Goal: Transaction & Acquisition: Purchase product/service

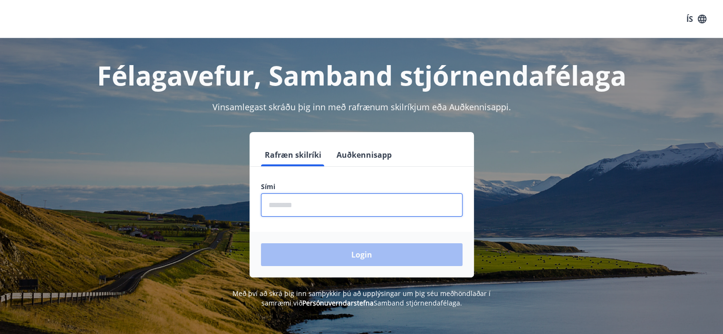
click at [304, 212] on input "phone" at bounding box center [362, 204] width 202 height 23
type input "********"
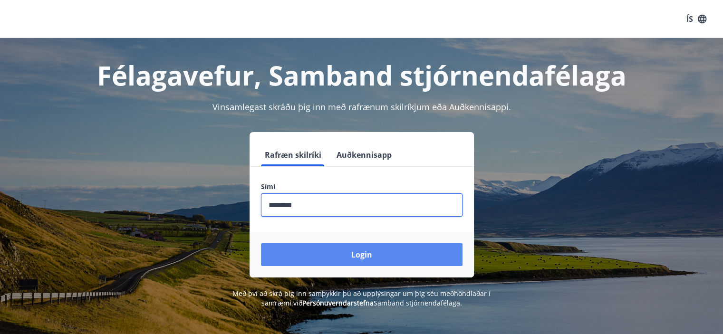
click at [337, 252] on button "Login" at bounding box center [362, 254] width 202 height 23
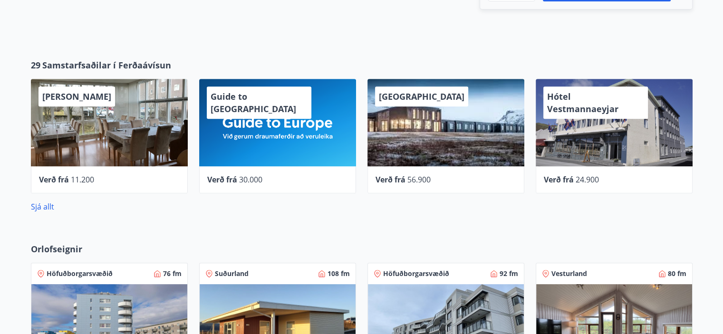
scroll to position [426, 0]
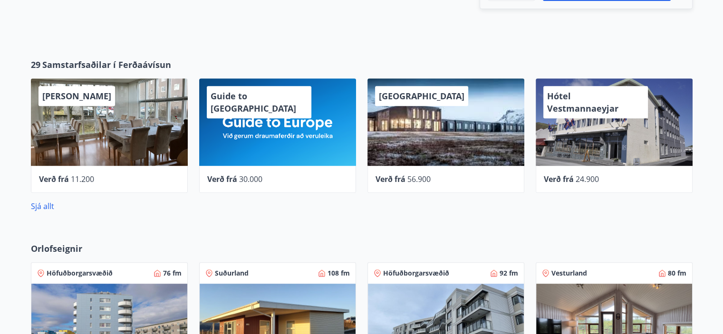
click at [78, 92] on span "[PERSON_NAME]" at bounding box center [76, 95] width 69 height 11
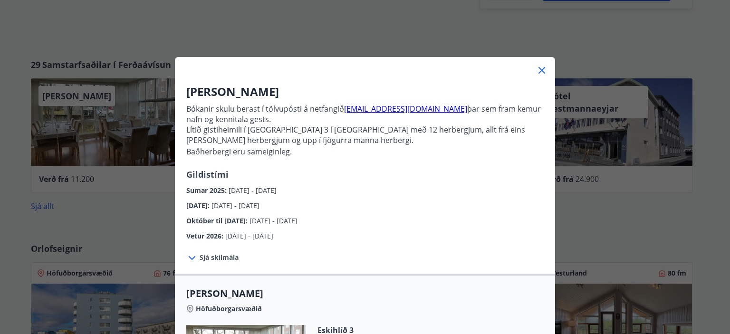
click at [536, 68] on icon at bounding box center [541, 70] width 11 height 11
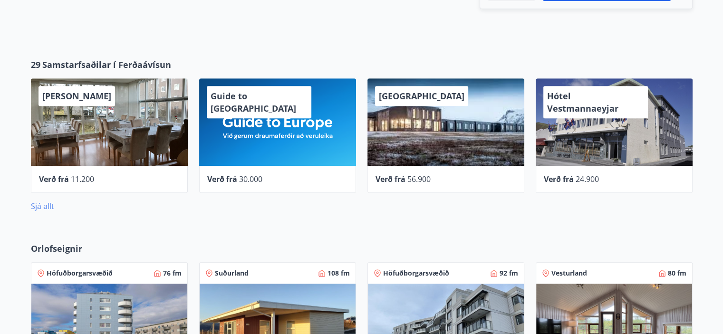
click at [45, 202] on link "Sjá allt" at bounding box center [42, 206] width 23 height 10
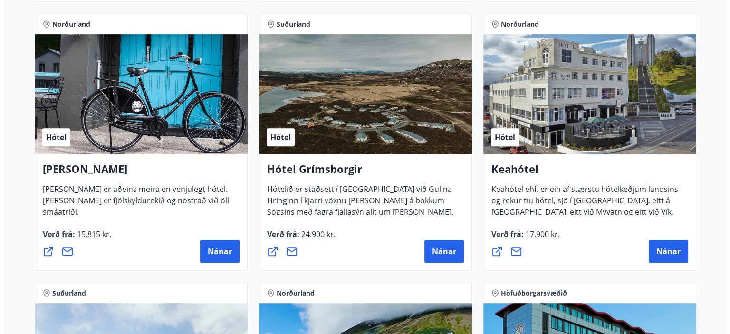
scroll to position [433, 0]
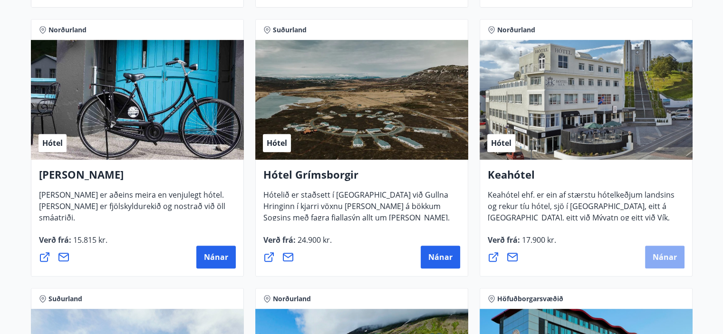
click at [654, 257] on span "Nánar" at bounding box center [665, 257] width 24 height 10
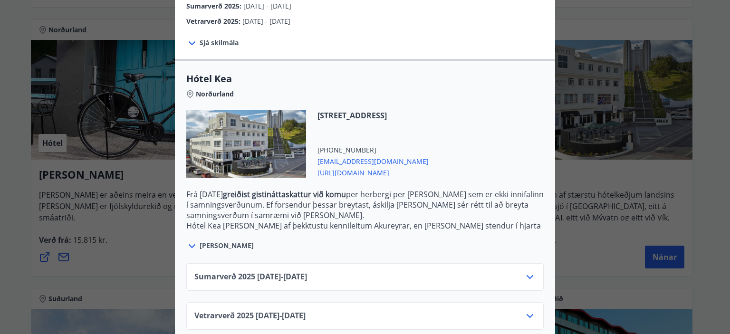
scroll to position [197, 0]
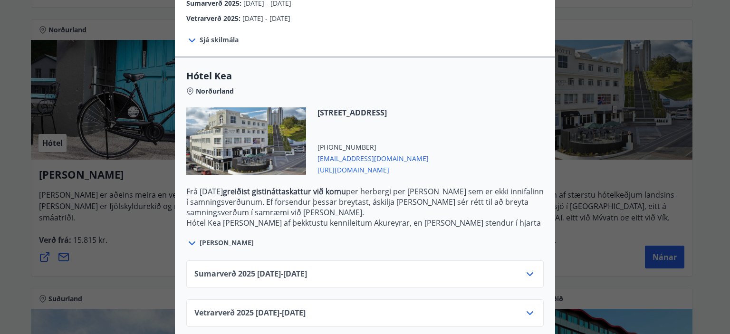
click at [519, 269] on div "Sumarverð [PHONE_NUMBER][DATE] - [DATE]" at bounding box center [364, 278] width 341 height 19
click at [532, 269] on icon at bounding box center [529, 274] width 11 height 11
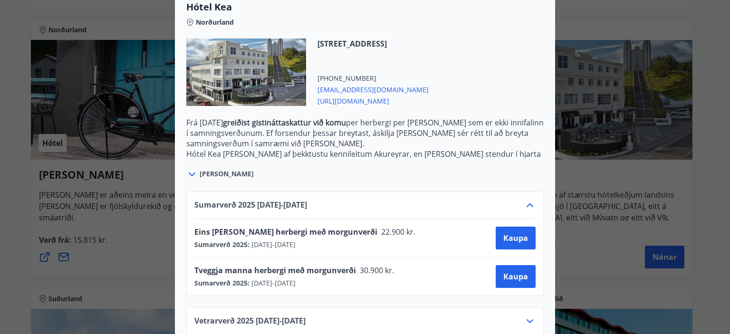
scroll to position [274, 0]
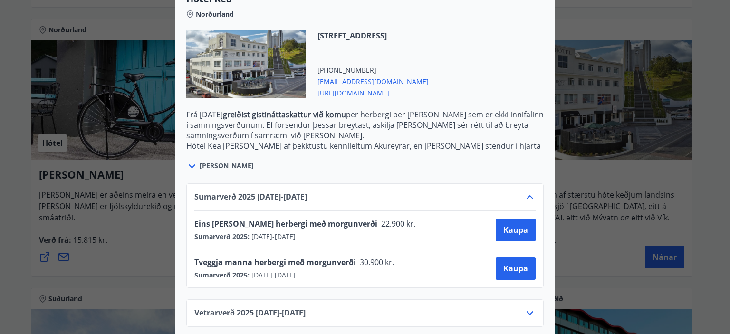
click at [616, 165] on div "Keahótel Fyrir bókanir og frekari upplýsingar vinsamlegast sendið póst á netfan…" at bounding box center [365, 167] width 730 height 334
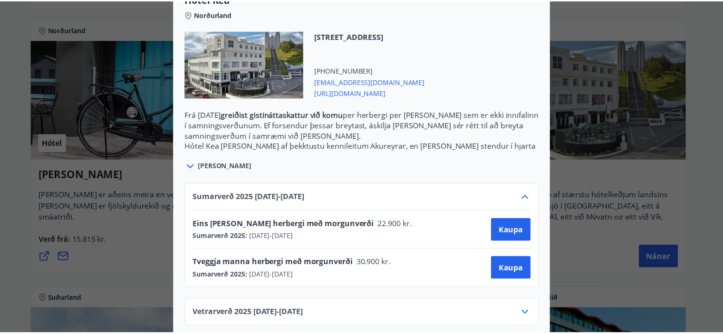
scroll to position [0, 0]
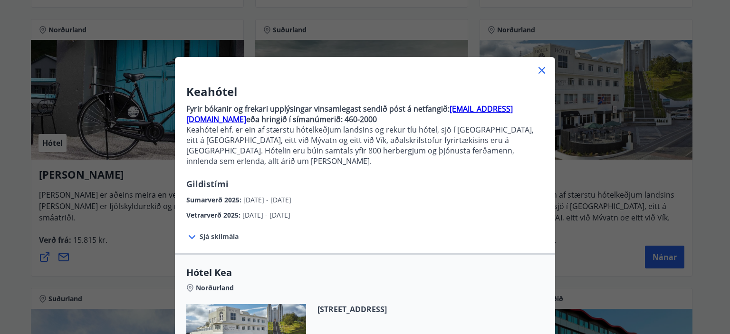
click at [541, 70] on icon at bounding box center [541, 70] width 1 height 1
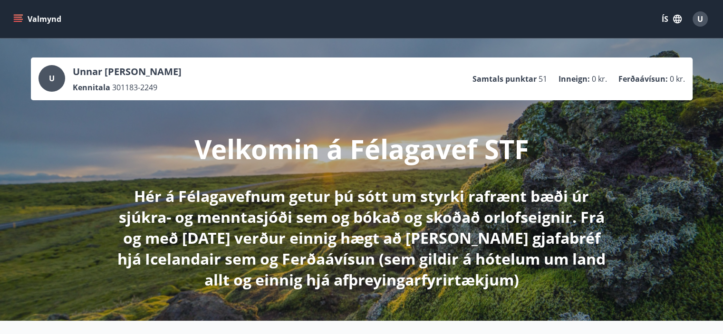
click at [16, 18] on icon "menu" at bounding box center [18, 19] width 10 height 10
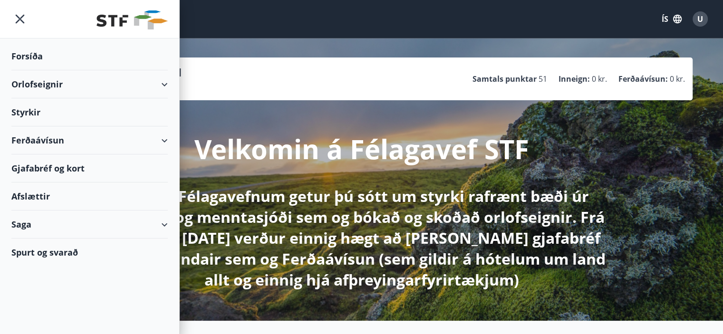
click at [163, 133] on div "Ferðaávísun" at bounding box center [89, 140] width 156 height 28
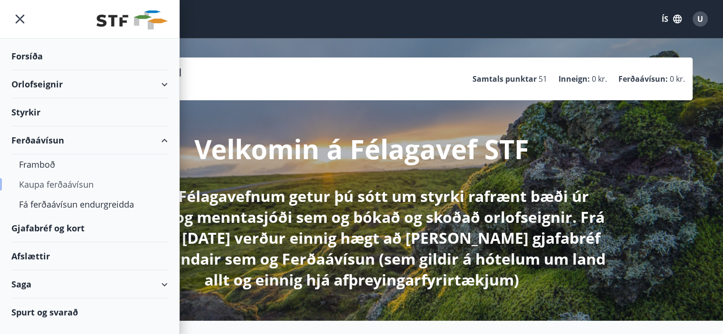
click at [58, 182] on div "Kaupa ferðaávísun" at bounding box center [89, 184] width 141 height 20
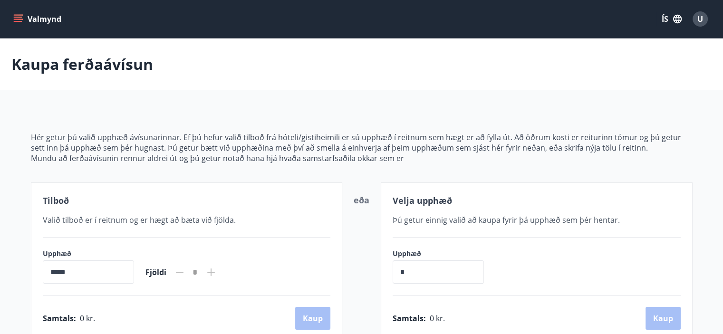
click at [19, 19] on icon "menu" at bounding box center [19, 19] width 10 height 1
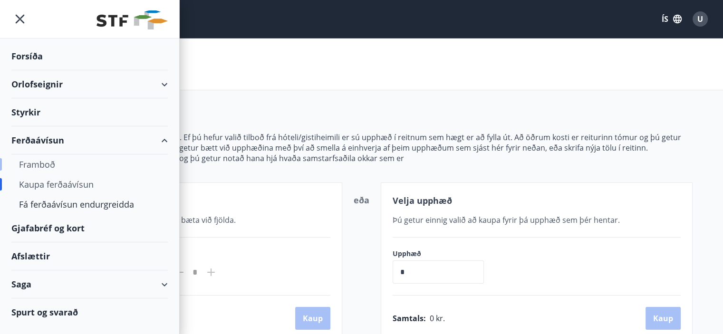
click at [51, 165] on div "Framboð" at bounding box center [89, 164] width 141 height 20
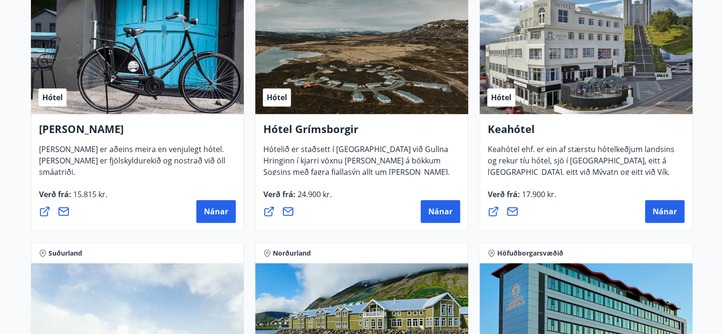
scroll to position [481, 0]
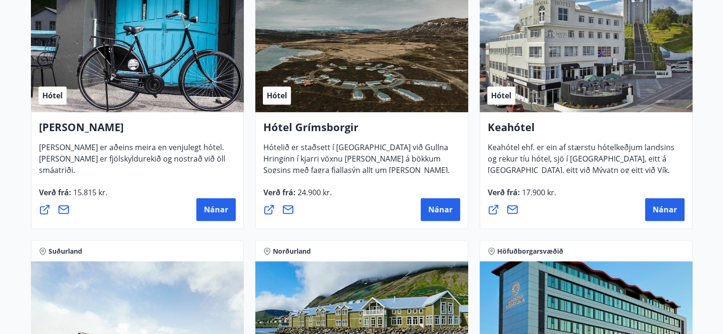
click at [522, 192] on span "17.900 kr." at bounding box center [538, 192] width 36 height 10
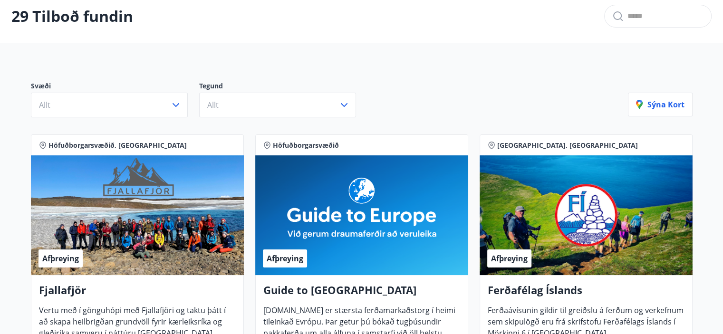
scroll to position [0, 0]
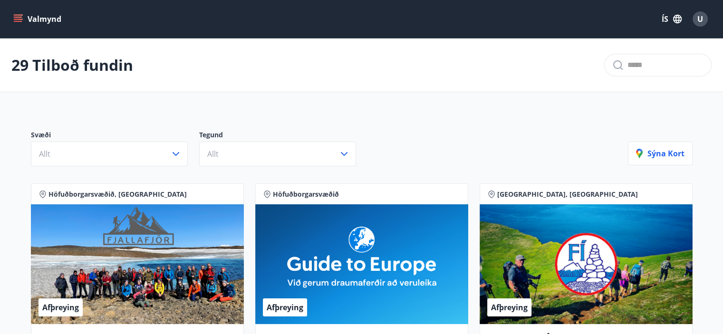
click at [19, 10] on button "Valmynd" at bounding box center [38, 18] width 54 height 17
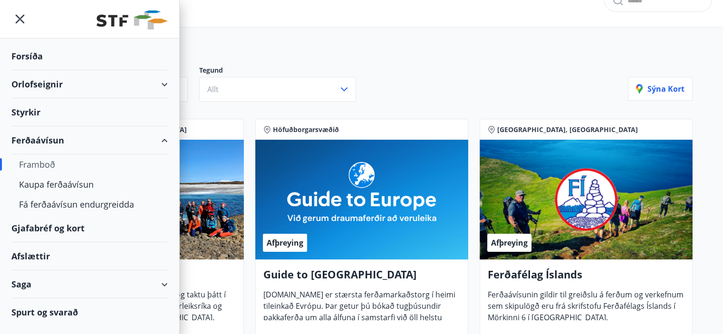
scroll to position [72, 0]
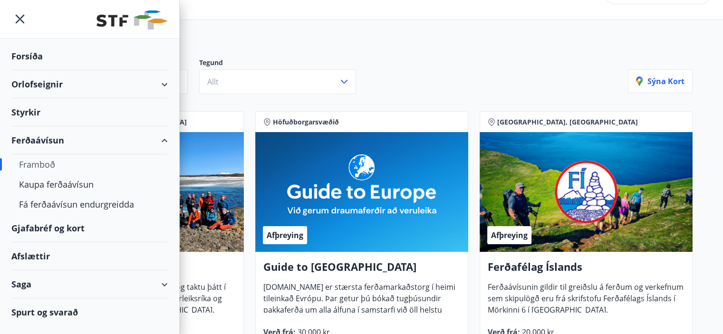
click at [59, 226] on div "Gjafabréf og kort" at bounding box center [89, 228] width 156 height 28
click at [141, 76] on div "Orlofseignir" at bounding box center [89, 84] width 156 height 28
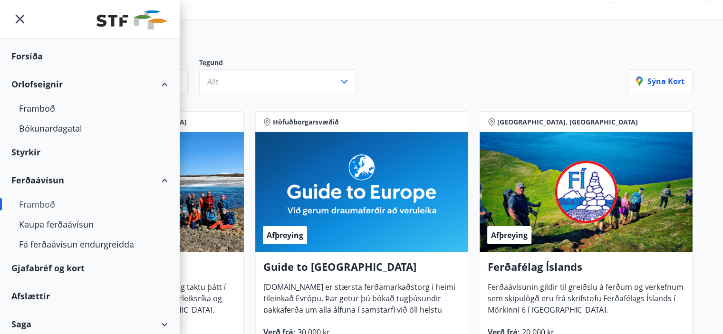
click at [146, 78] on div "Orlofseignir" at bounding box center [89, 84] width 156 height 28
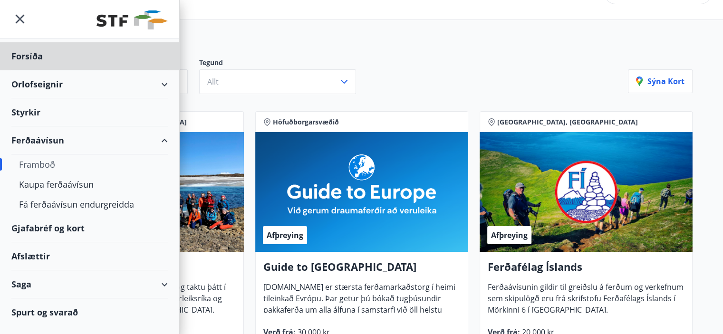
click at [85, 70] on div "Styrkir" at bounding box center [89, 56] width 156 height 28
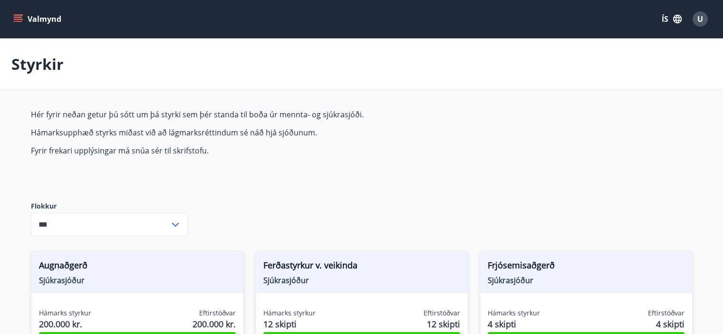
type input "***"
click at [22, 26] on button "Valmynd" at bounding box center [38, 18] width 54 height 17
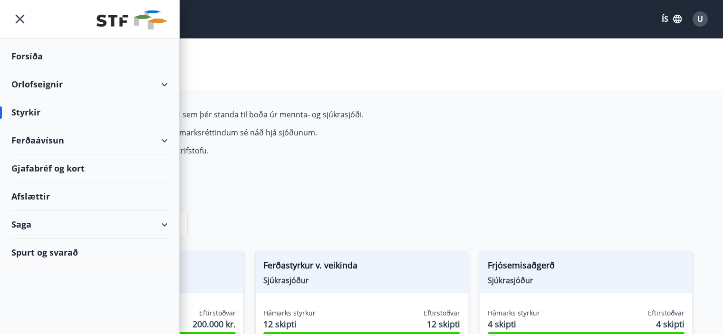
click at [52, 138] on div "Ferðaávísun" at bounding box center [89, 140] width 156 height 28
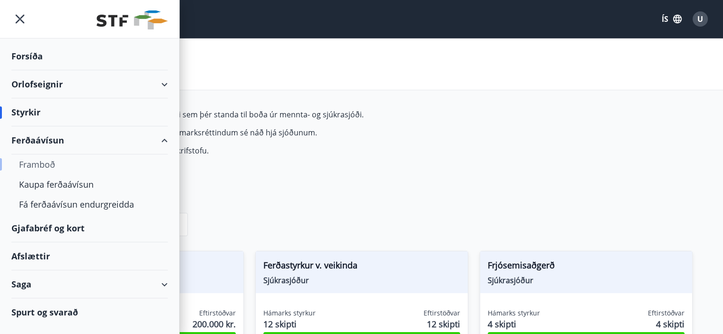
click at [36, 160] on div "Framboð" at bounding box center [89, 164] width 141 height 20
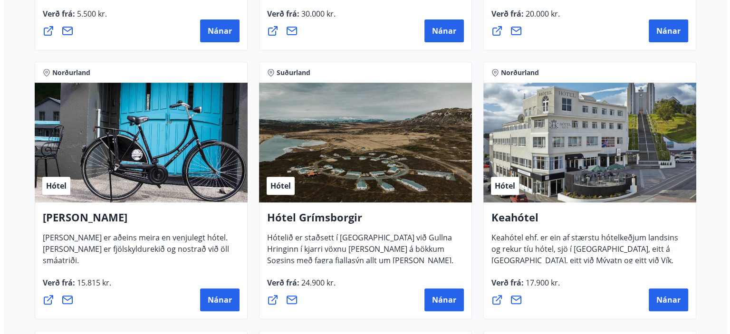
scroll to position [401, 0]
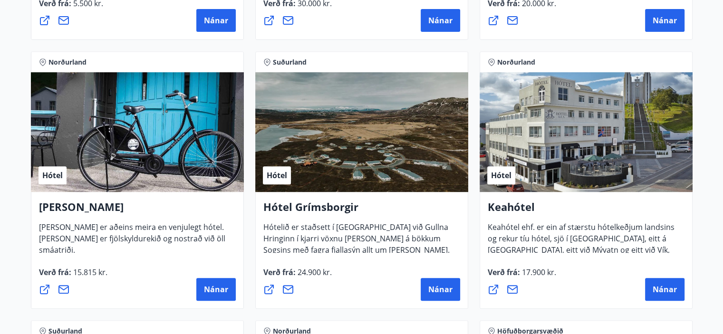
click at [664, 304] on div "[PERSON_NAME] ehf. er ein af stærstu hótelkeðjum landsins og rekur tíu hótel, s…" at bounding box center [586, 250] width 213 height 117
click at [664, 285] on span "Nánar" at bounding box center [665, 289] width 24 height 10
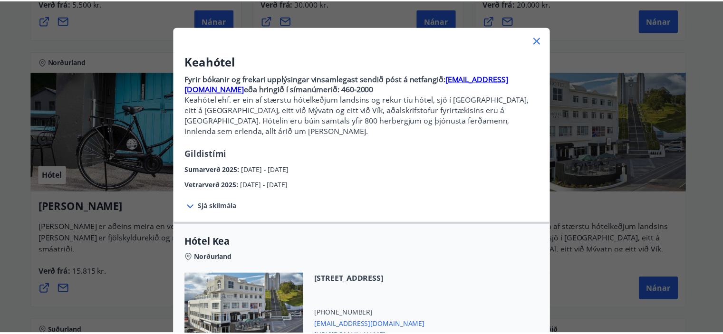
scroll to position [0, 0]
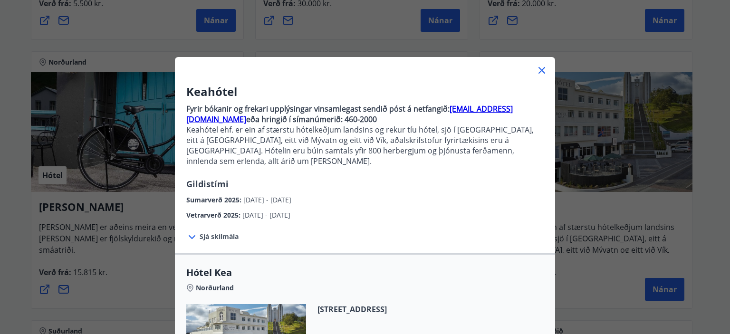
click at [536, 70] on icon at bounding box center [541, 70] width 11 height 11
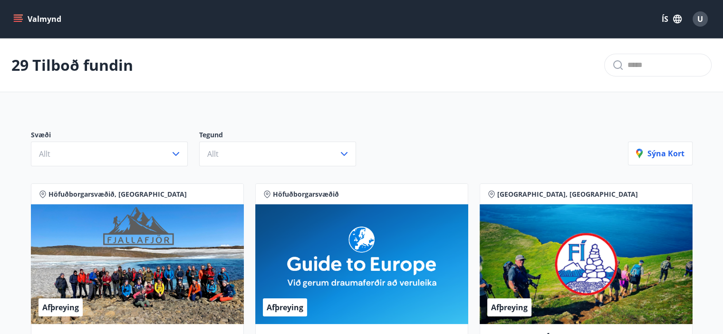
click at [15, 15] on icon "menu" at bounding box center [19, 15] width 10 height 1
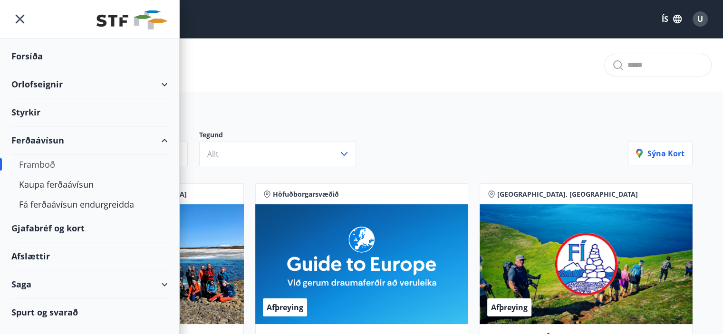
click at [148, 87] on div "Orlofseignir" at bounding box center [89, 84] width 156 height 28
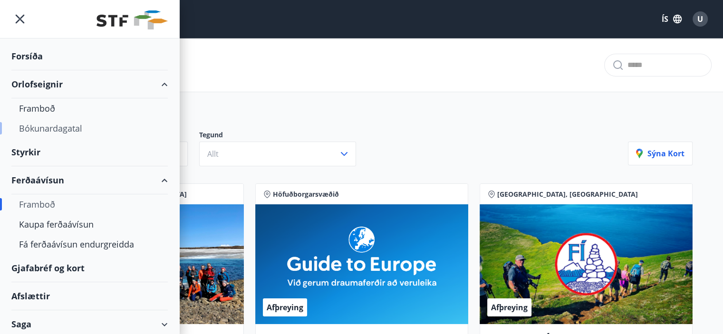
click at [48, 128] on div "Bókunardagatal" at bounding box center [89, 128] width 141 height 20
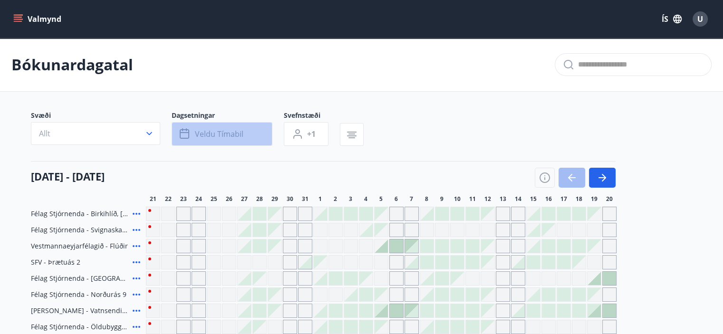
click at [222, 133] on span "Veldu tímabil" at bounding box center [219, 134] width 48 height 10
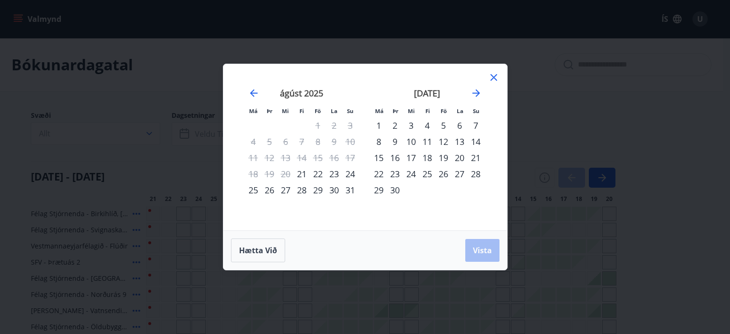
click at [320, 173] on div "22" at bounding box center [318, 174] width 16 height 16
click at [353, 173] on div "24" at bounding box center [350, 174] width 16 height 16
click at [479, 252] on span "Vista" at bounding box center [482, 250] width 19 height 10
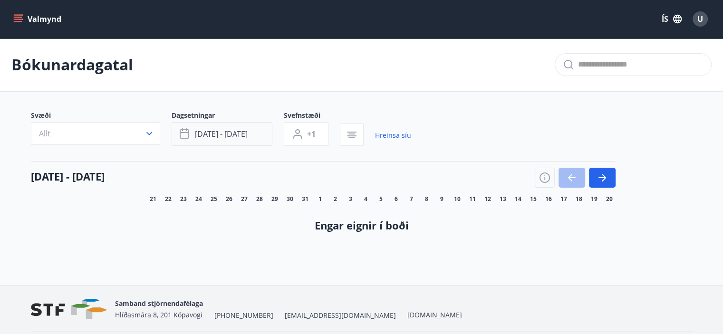
click at [215, 135] on span "[DATE] - [DATE]" at bounding box center [221, 134] width 53 height 10
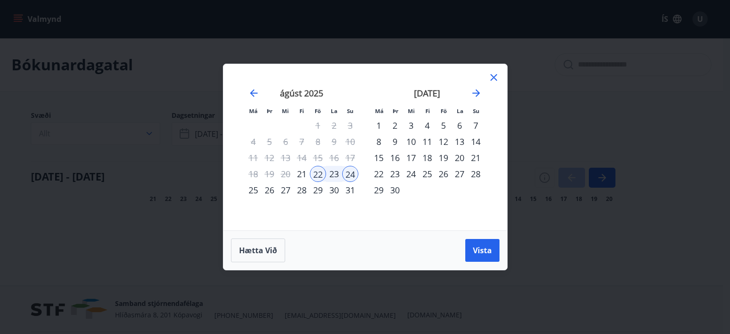
click at [253, 187] on div "25" at bounding box center [253, 190] width 16 height 16
click at [482, 248] on span "Vista" at bounding box center [482, 250] width 19 height 10
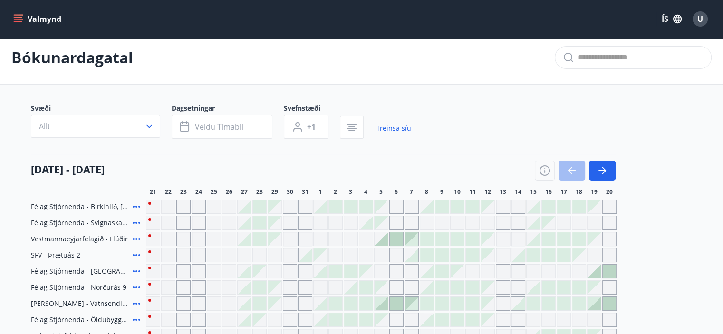
scroll to position [7, 0]
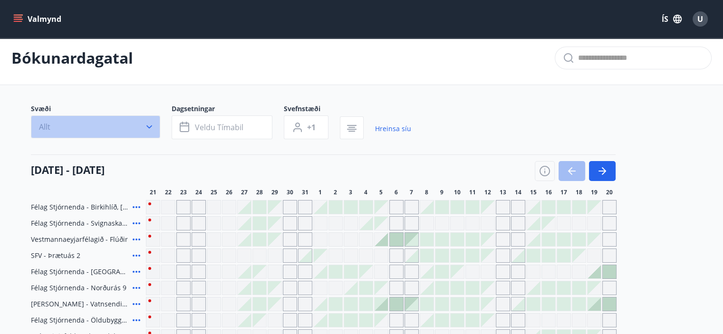
click at [150, 127] on icon "button" at bounding box center [149, 127] width 10 height 10
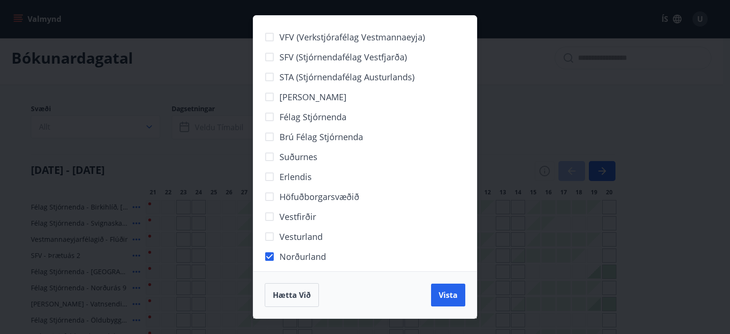
click at [447, 299] on span "Vista" at bounding box center [448, 295] width 19 height 10
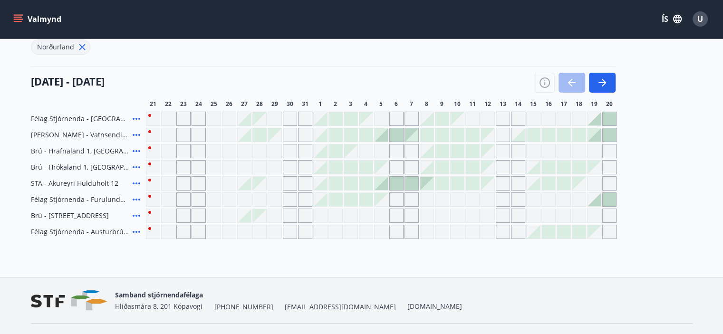
scroll to position [119, 0]
click at [183, 119] on div "Gráir dagar eru ekki bókanlegir" at bounding box center [183, 118] width 14 height 14
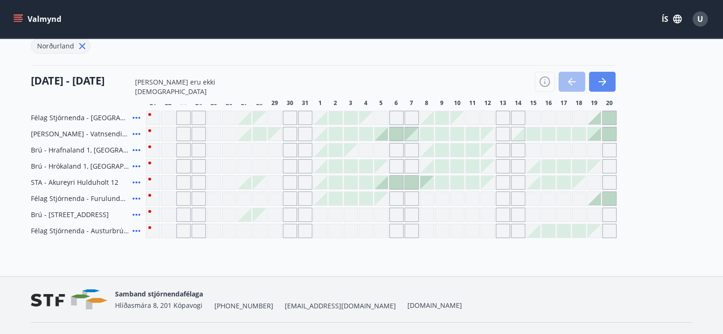
click at [609, 85] on button "button" at bounding box center [602, 82] width 27 height 20
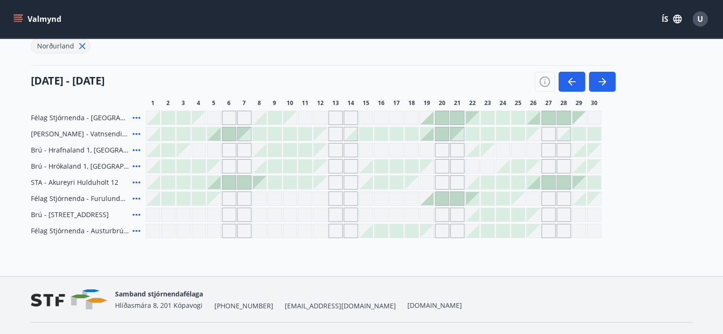
click at [230, 130] on div at bounding box center [228, 133] width 13 height 13
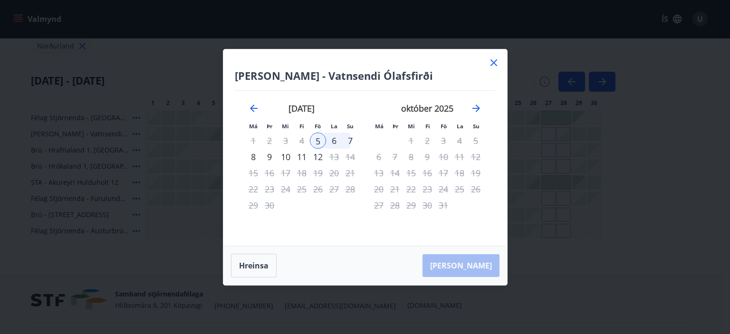
click at [490, 66] on icon at bounding box center [493, 62] width 11 height 11
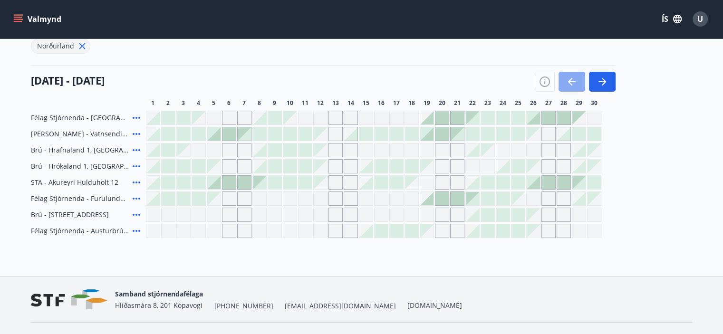
click at [573, 83] on icon "button" at bounding box center [571, 81] width 11 height 11
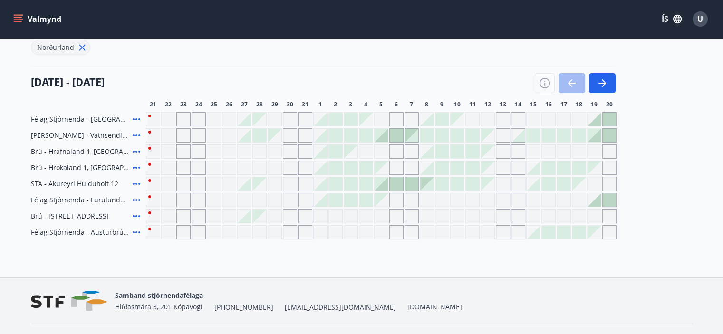
scroll to position [140, 0]
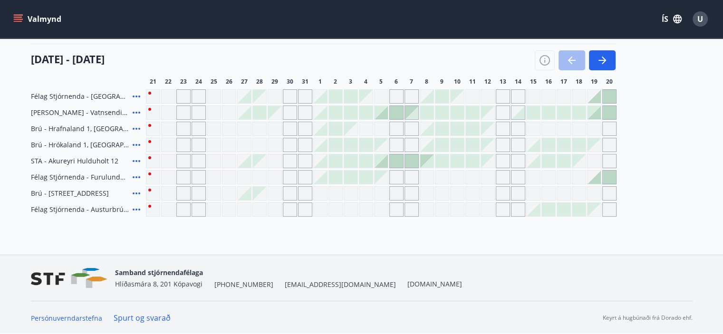
click at [18, 17] on icon "menu" at bounding box center [18, 17] width 9 height 1
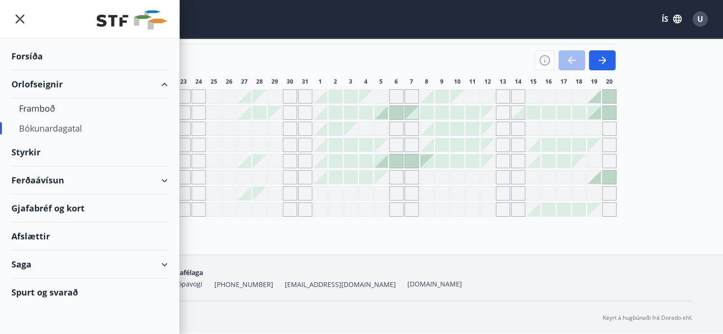
click at [48, 236] on div "Afslættir" at bounding box center [89, 236] width 156 height 28
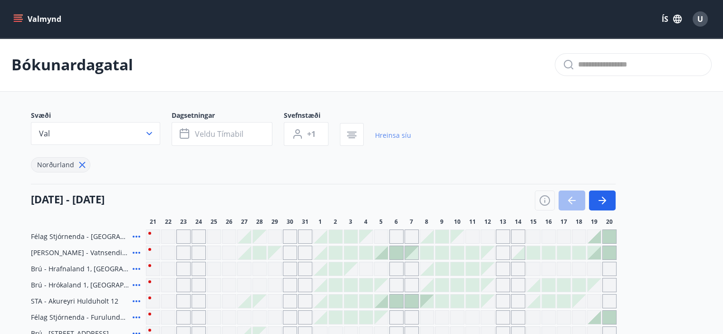
click at [389, 136] on link "Hreinsa síu" at bounding box center [393, 135] width 36 height 21
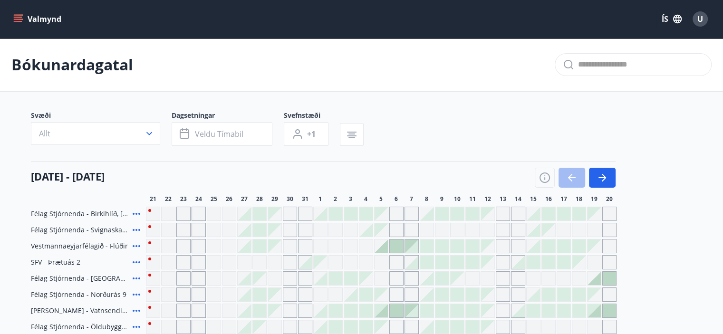
click at [14, 21] on icon "menu" at bounding box center [18, 21] width 9 height 1
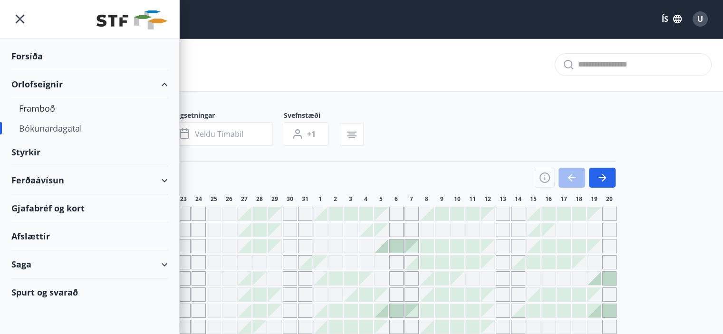
click at [162, 178] on div "Ferðaávísun" at bounding box center [89, 180] width 156 height 28
click at [164, 178] on div "Ferðaávísun" at bounding box center [89, 180] width 156 height 28
click at [31, 180] on div "Ferðaávísun" at bounding box center [89, 180] width 156 height 28
click at [30, 180] on div "Ferðaávísun" at bounding box center [89, 180] width 156 height 28
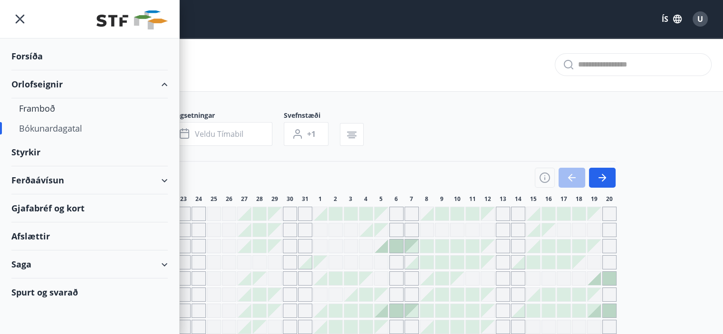
click at [163, 178] on div "Ferðaávísun" at bounding box center [89, 180] width 156 height 28
click at [251, 45] on div "Bókunardagatal" at bounding box center [361, 65] width 723 height 54
click at [16, 20] on icon "menu" at bounding box center [19, 18] width 17 height 17
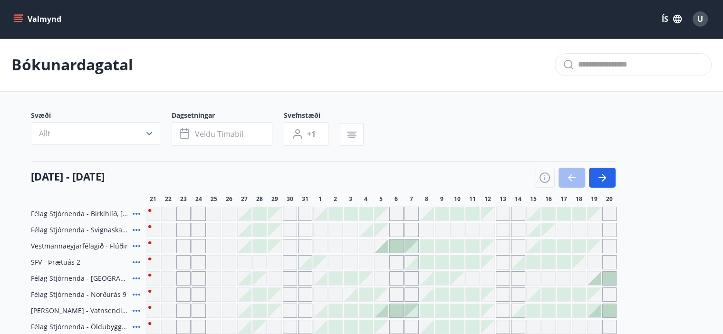
click at [19, 19] on icon "menu" at bounding box center [19, 19] width 10 height 1
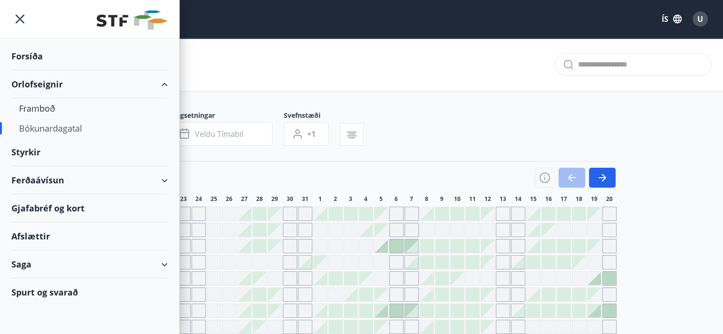
click at [164, 178] on div "Ferðaávísun" at bounding box center [89, 180] width 156 height 28
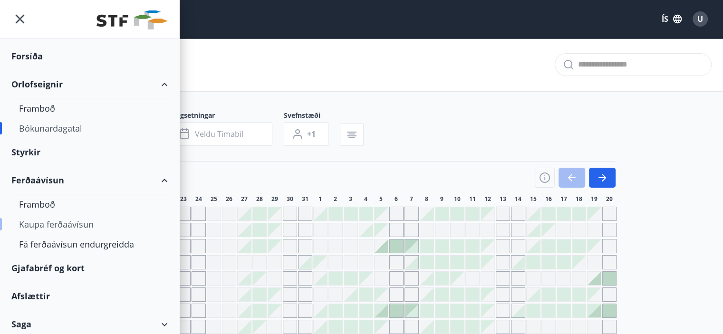
scroll to position [31, 0]
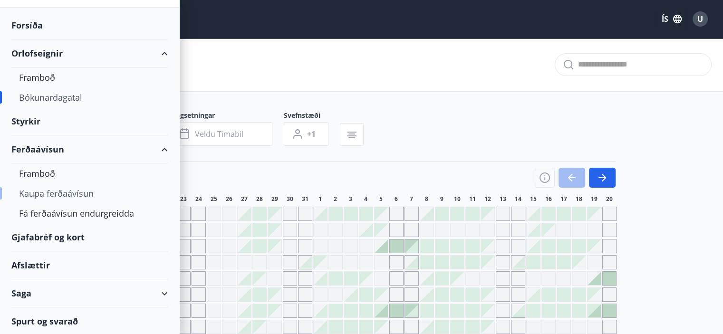
click at [33, 190] on div "Kaupa ferðaávísun" at bounding box center [89, 193] width 141 height 20
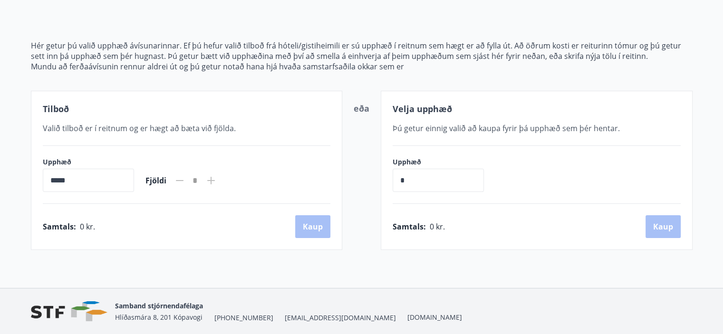
scroll to position [89, 0]
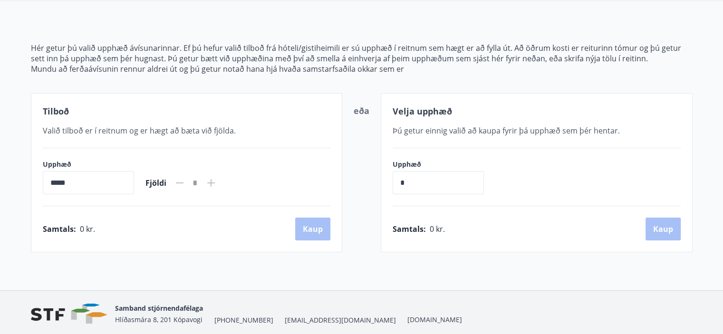
click at [217, 184] on icon at bounding box center [210, 182] width 11 height 11
click at [74, 181] on input "*****" at bounding box center [88, 182] width 91 height 23
click at [43, 182] on input "*****" at bounding box center [88, 182] width 91 height 23
click at [57, 176] on input "*****" at bounding box center [88, 182] width 91 height 23
click at [421, 183] on input "*" at bounding box center [438, 182] width 91 height 23
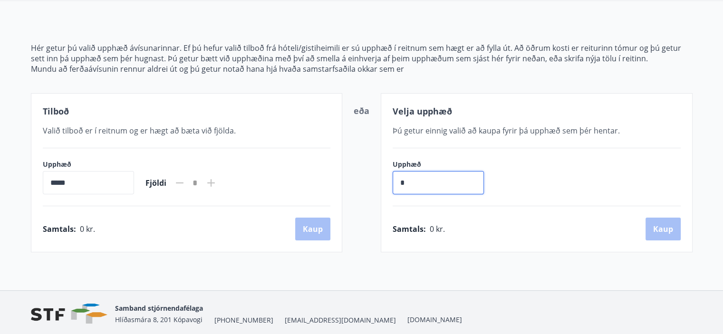
scroll to position [0, 0]
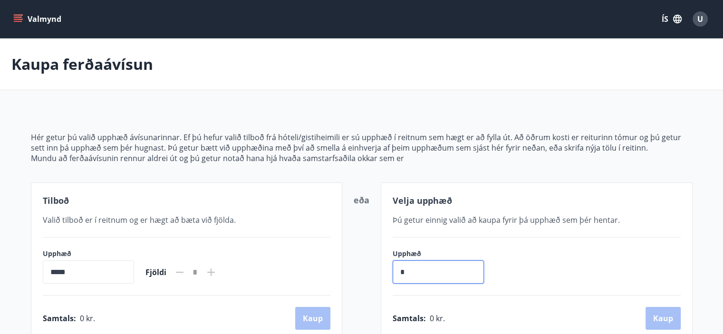
click at [19, 17] on icon "menu" at bounding box center [18, 17] width 9 height 1
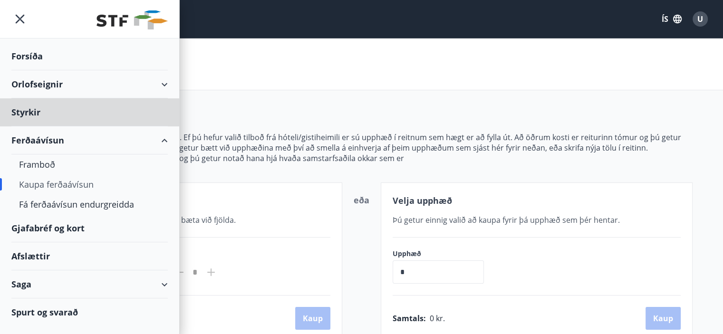
click at [31, 51] on div "Forsíða" at bounding box center [89, 56] width 156 height 28
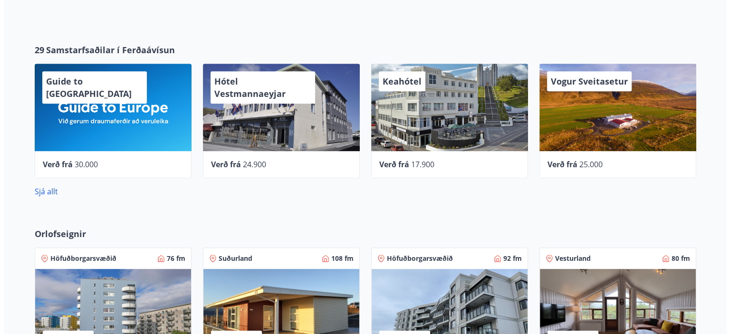
scroll to position [435, 0]
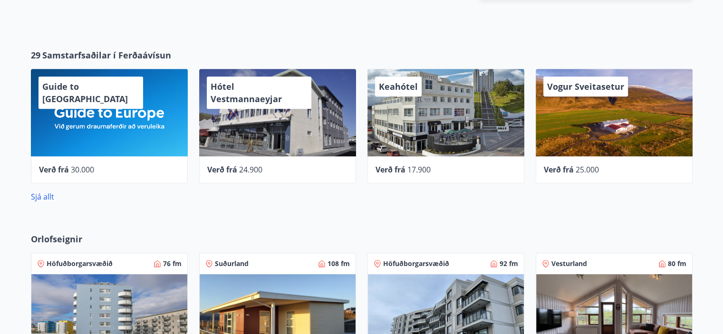
click at [417, 125] on div "Keahótel" at bounding box center [445, 112] width 157 height 87
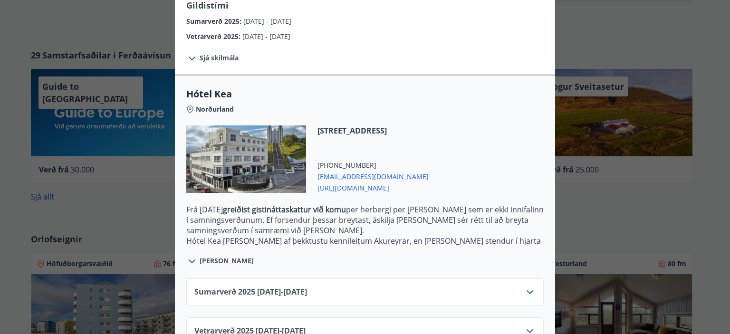
scroll to position [197, 0]
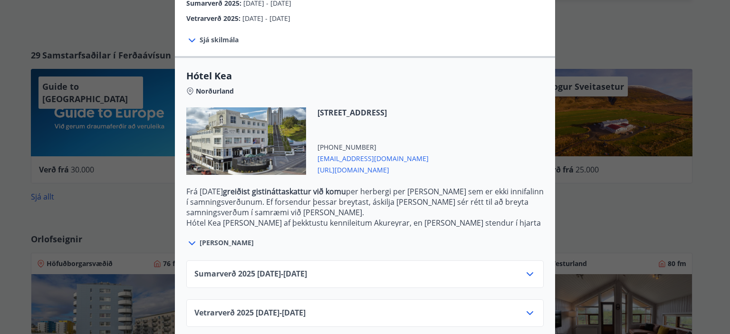
click at [524, 269] on icon at bounding box center [529, 274] width 11 height 11
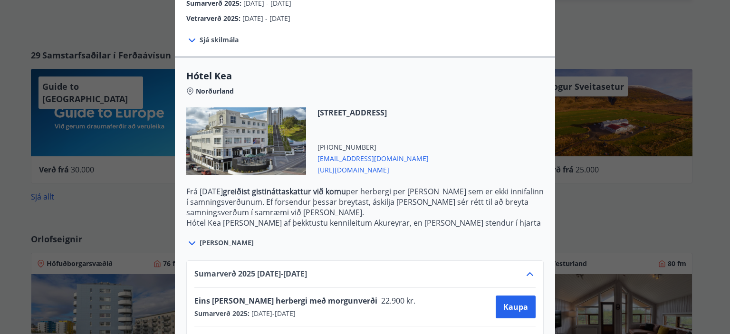
scroll to position [274, 0]
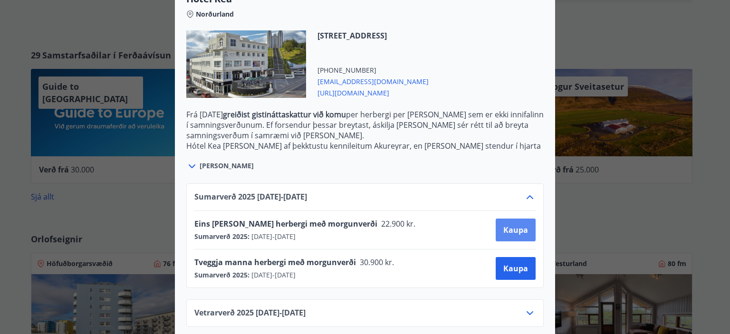
click at [509, 225] on span "Kaupa" at bounding box center [515, 230] width 25 height 10
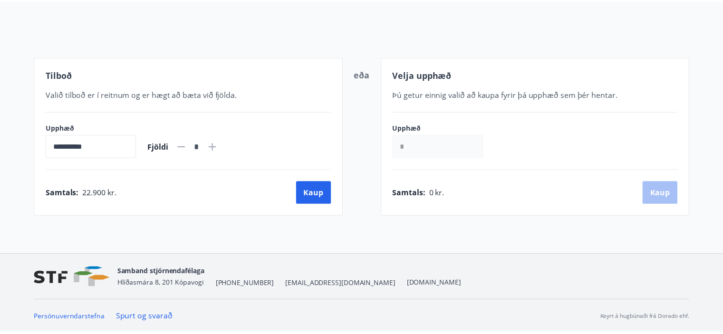
scroll to position [93, 0]
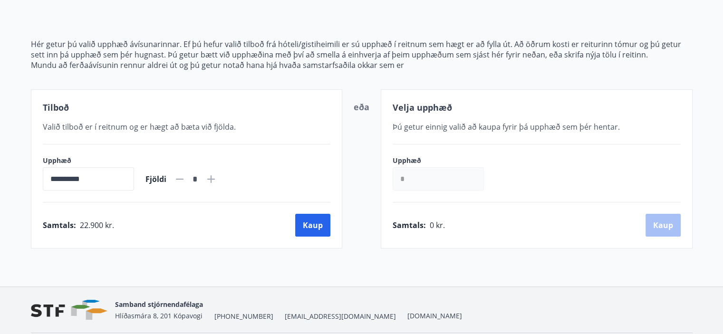
click at [217, 180] on icon at bounding box center [210, 178] width 11 height 11
click at [185, 174] on icon at bounding box center [179, 178] width 11 height 11
click at [205, 177] on div "*" at bounding box center [195, 179] width 20 height 17
click at [217, 178] on icon at bounding box center [210, 178] width 11 height 11
click at [183, 179] on icon at bounding box center [180, 179] width 8 height 1
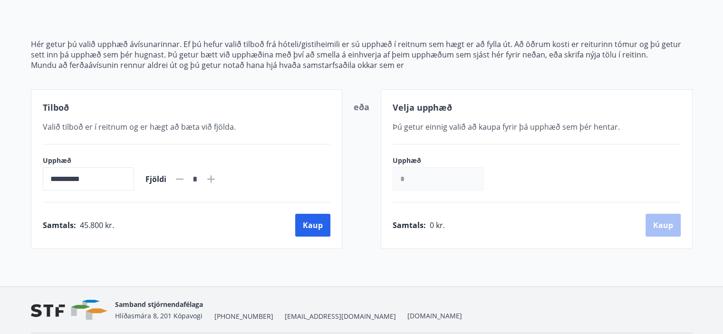
type input "*"
click at [185, 177] on icon at bounding box center [179, 178] width 11 height 11
click at [105, 169] on input "**********" at bounding box center [88, 178] width 91 height 23
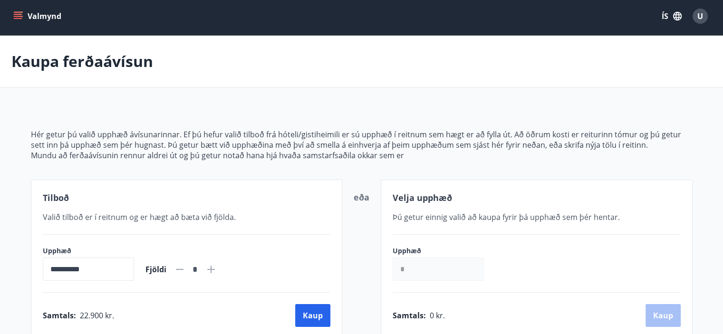
scroll to position [0, 0]
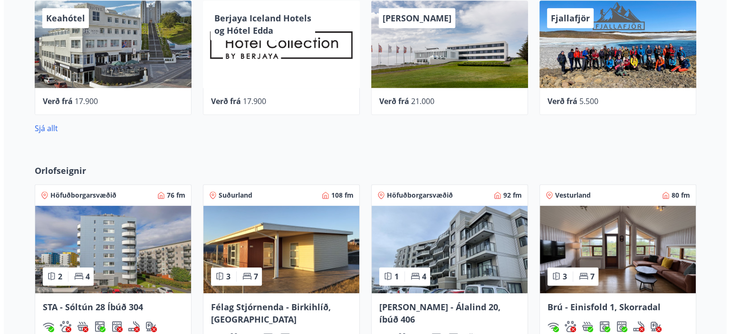
scroll to position [507, 0]
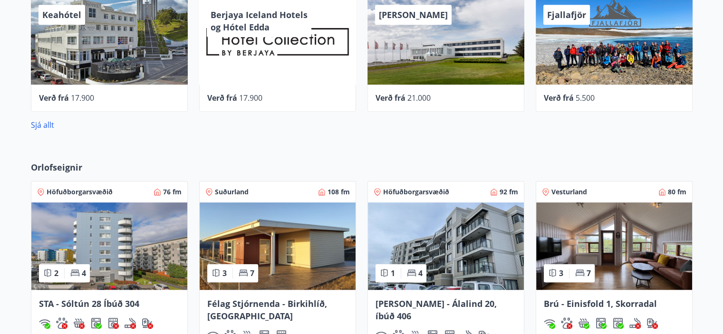
click at [109, 57] on div "Keahótel" at bounding box center [109, 40] width 157 height 87
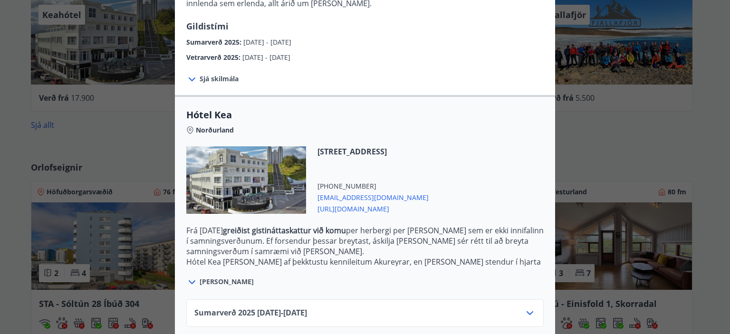
scroll to position [197, 0]
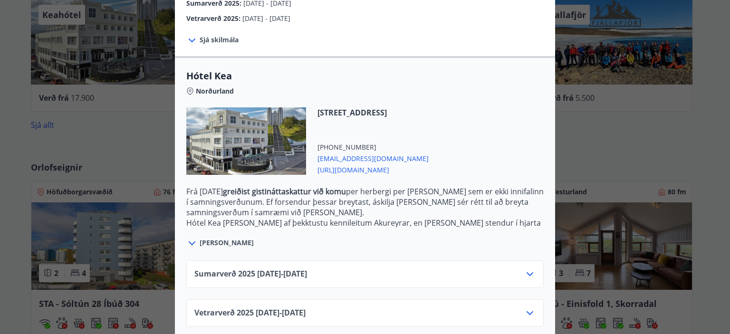
click at [525, 308] on icon at bounding box center [529, 313] width 11 height 11
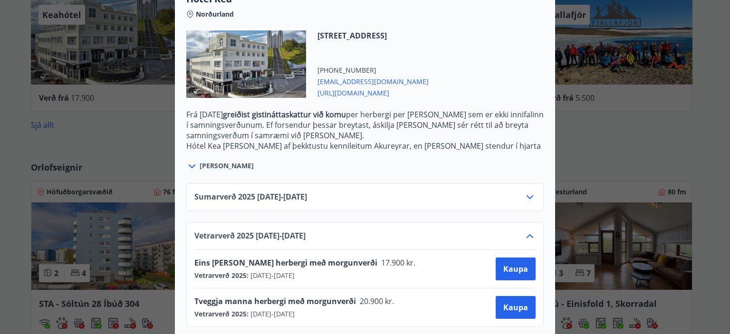
click at [524, 192] on icon at bounding box center [529, 197] width 11 height 11
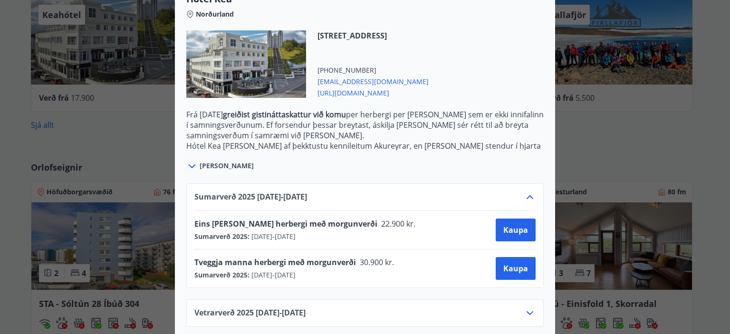
click at [529, 192] on icon at bounding box center [529, 197] width 11 height 11
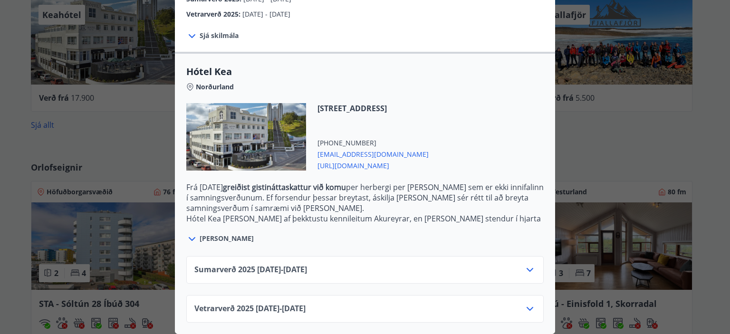
scroll to position [197, 0]
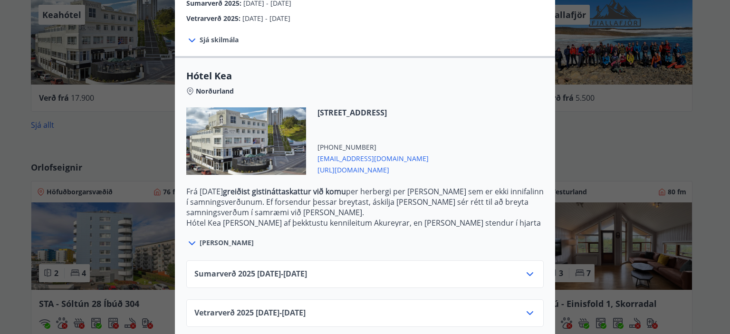
click at [527, 308] on icon at bounding box center [529, 313] width 11 height 11
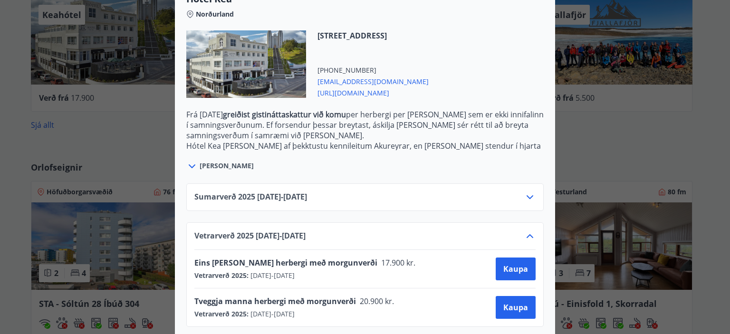
click at [524, 231] on div "Vetrarverð 2025 01.10.25 - 21.12.25" at bounding box center [364, 240] width 341 height 19
click at [529, 231] on icon at bounding box center [529, 236] width 11 height 11
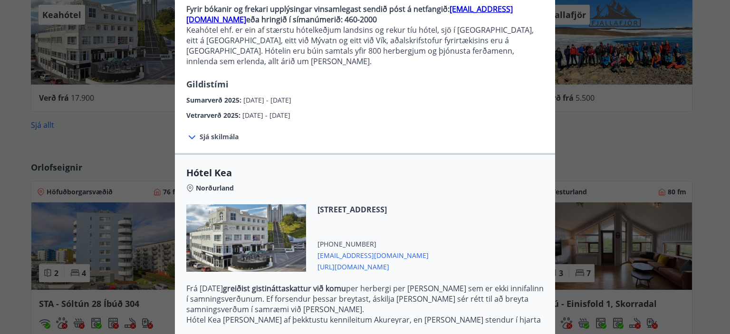
scroll to position [0, 0]
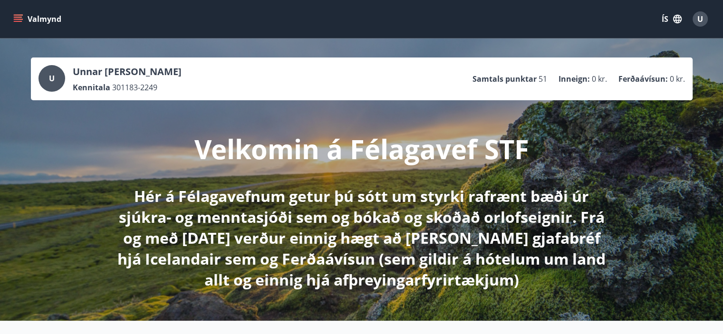
click at [19, 15] on icon "menu" at bounding box center [19, 15] width 10 height 1
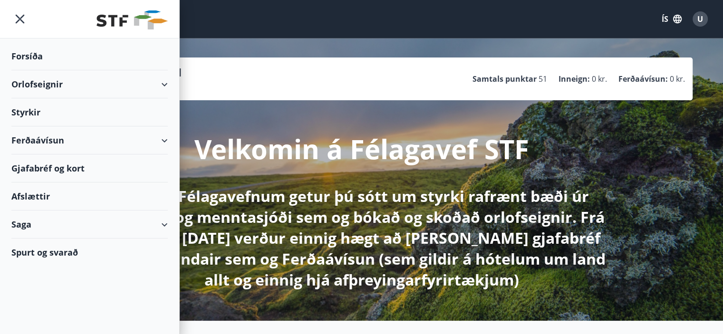
click at [165, 82] on div "Orlofseignir" at bounding box center [89, 84] width 156 height 28
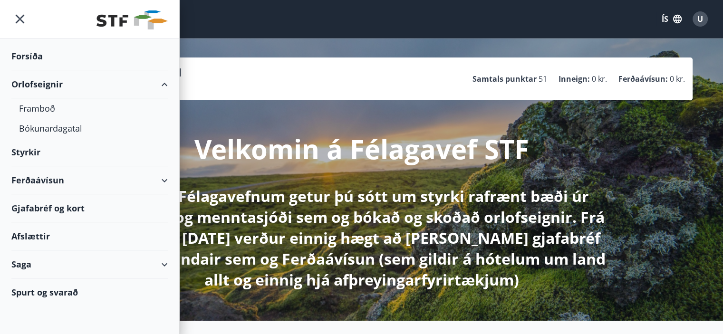
click at [165, 82] on div "Orlofseignir" at bounding box center [89, 84] width 156 height 28
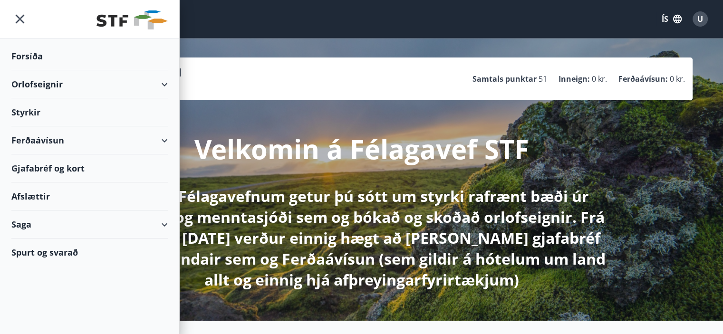
click at [281, 131] on p "Velkomin á Félagavef STF" at bounding box center [361, 149] width 335 height 36
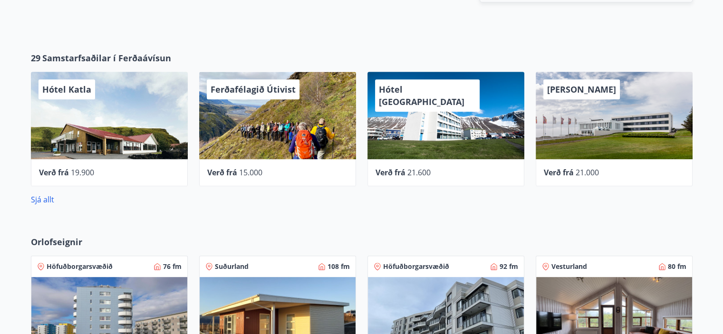
scroll to position [437, 0]
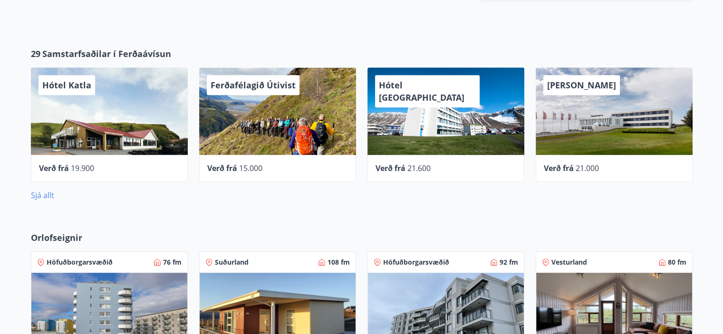
click at [49, 196] on link "Sjá allt" at bounding box center [42, 195] width 23 height 10
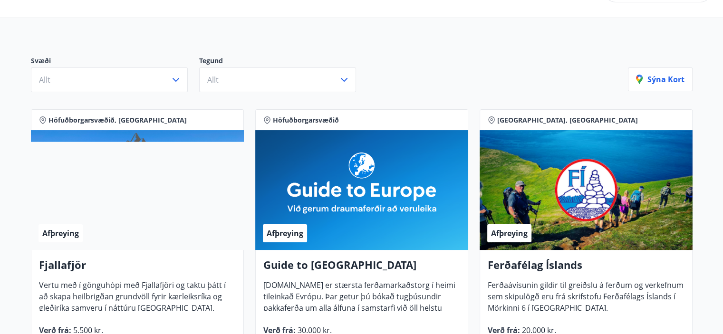
scroll to position [74, 0]
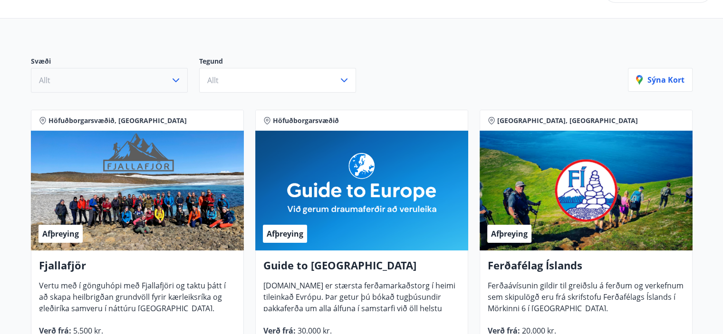
click at [170, 80] on icon "button" at bounding box center [175, 80] width 11 height 11
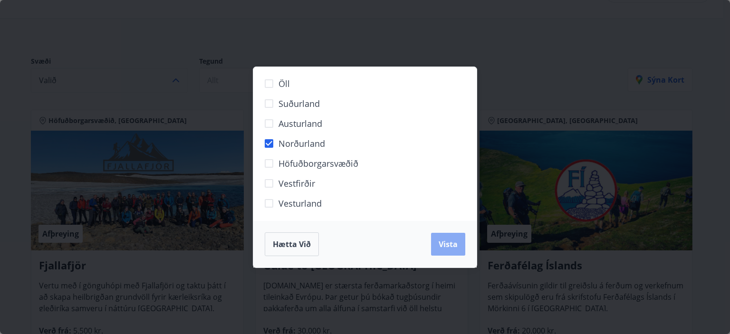
click at [445, 248] on span "Vista" at bounding box center [448, 244] width 19 height 10
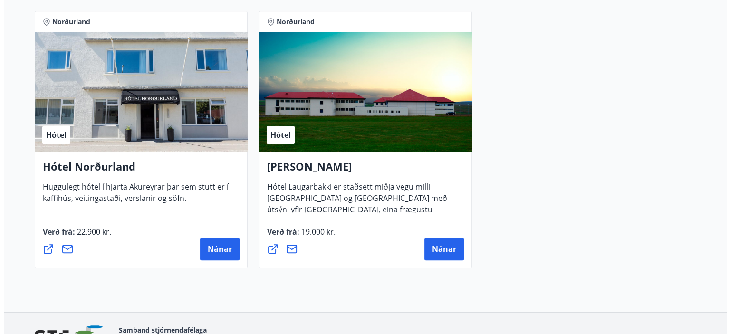
scroll to position [740, 0]
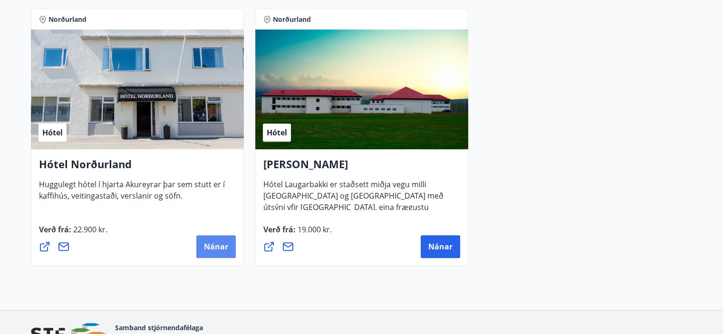
click at [212, 241] on span "Nánar" at bounding box center [216, 246] width 24 height 10
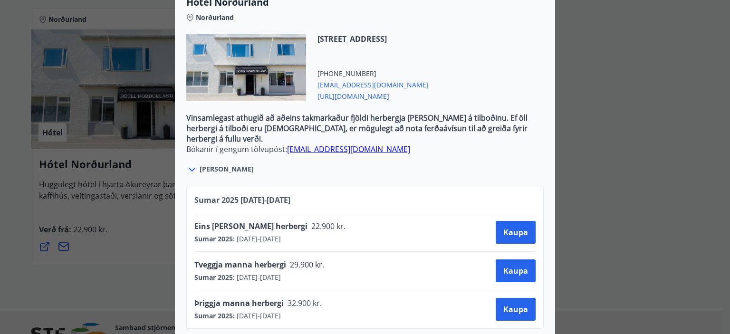
scroll to position [309, 0]
